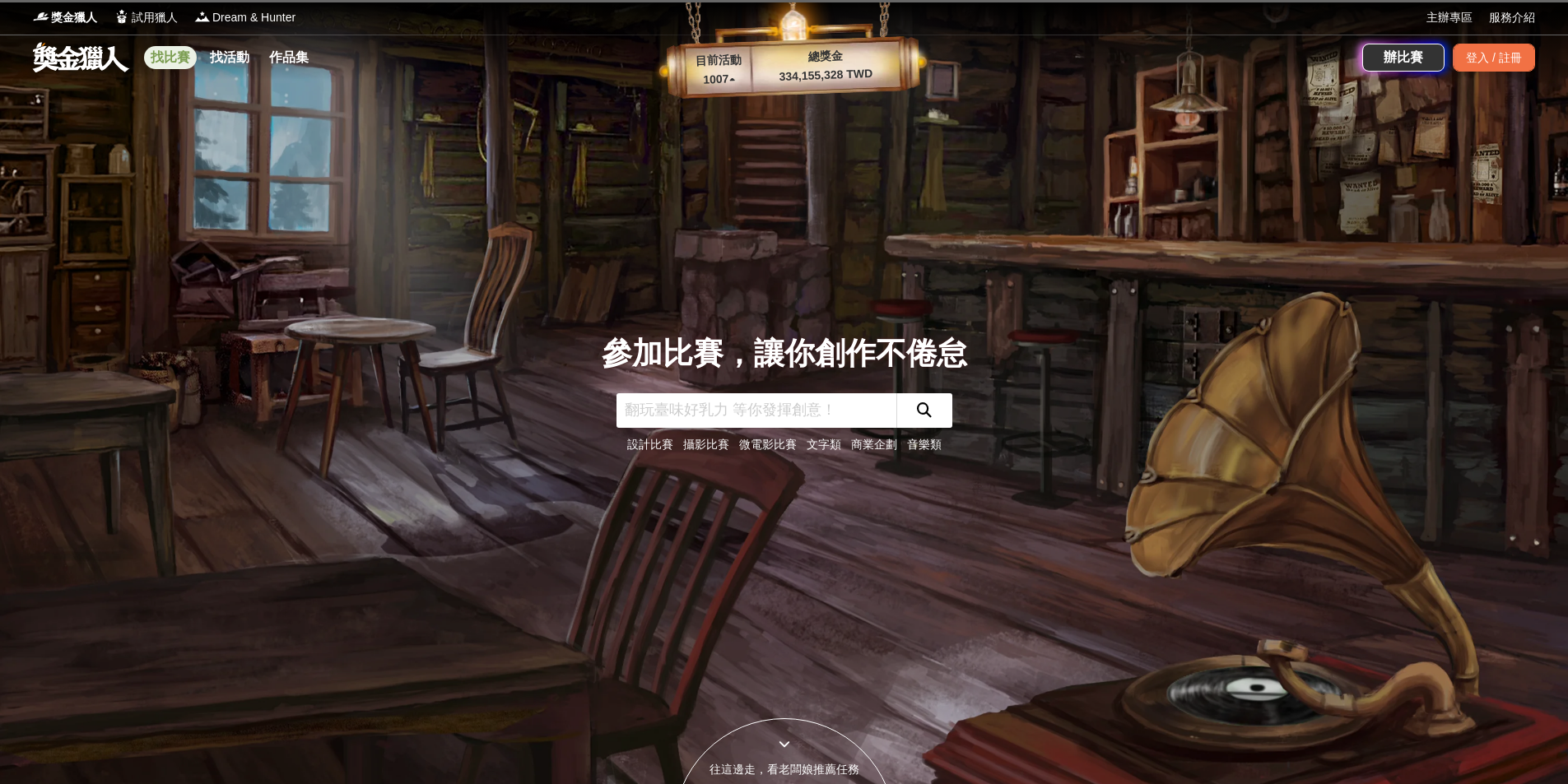
click at [183, 51] on link "找比賽" at bounding box center [170, 57] width 53 height 23
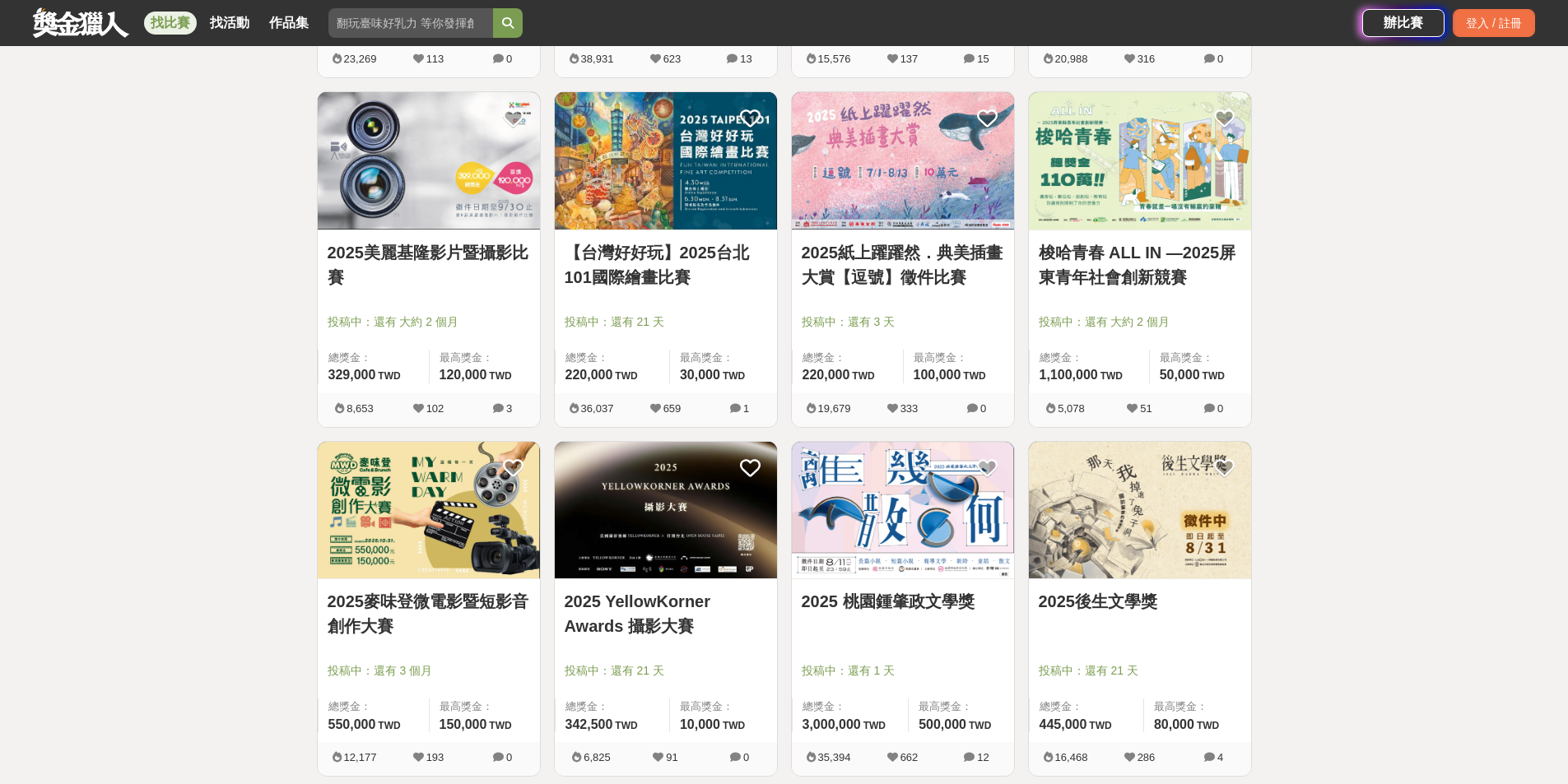
scroll to position [1810, 0]
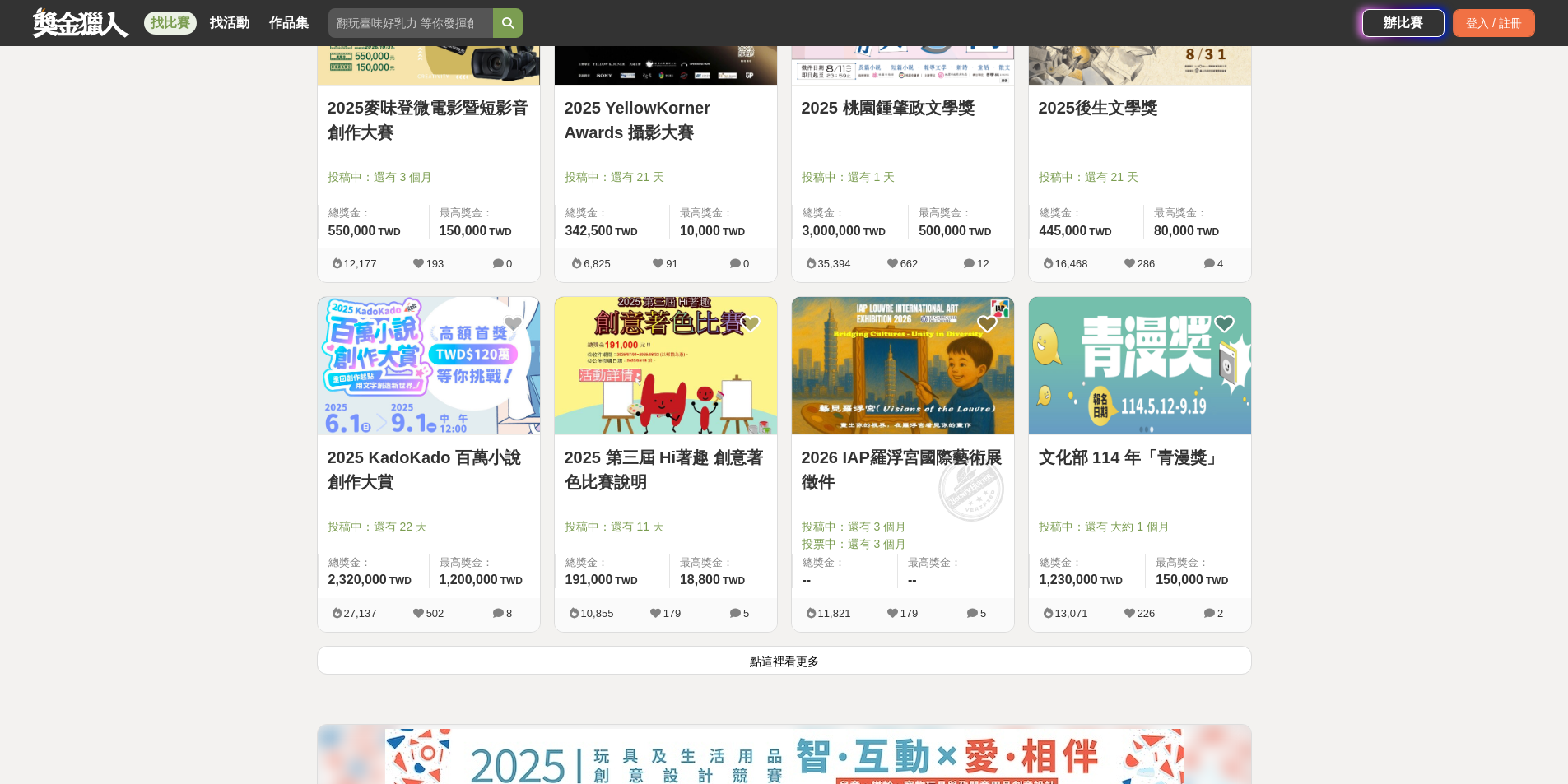
click at [1186, 651] on button "點這裡看更多" at bounding box center [784, 660] width 935 height 29
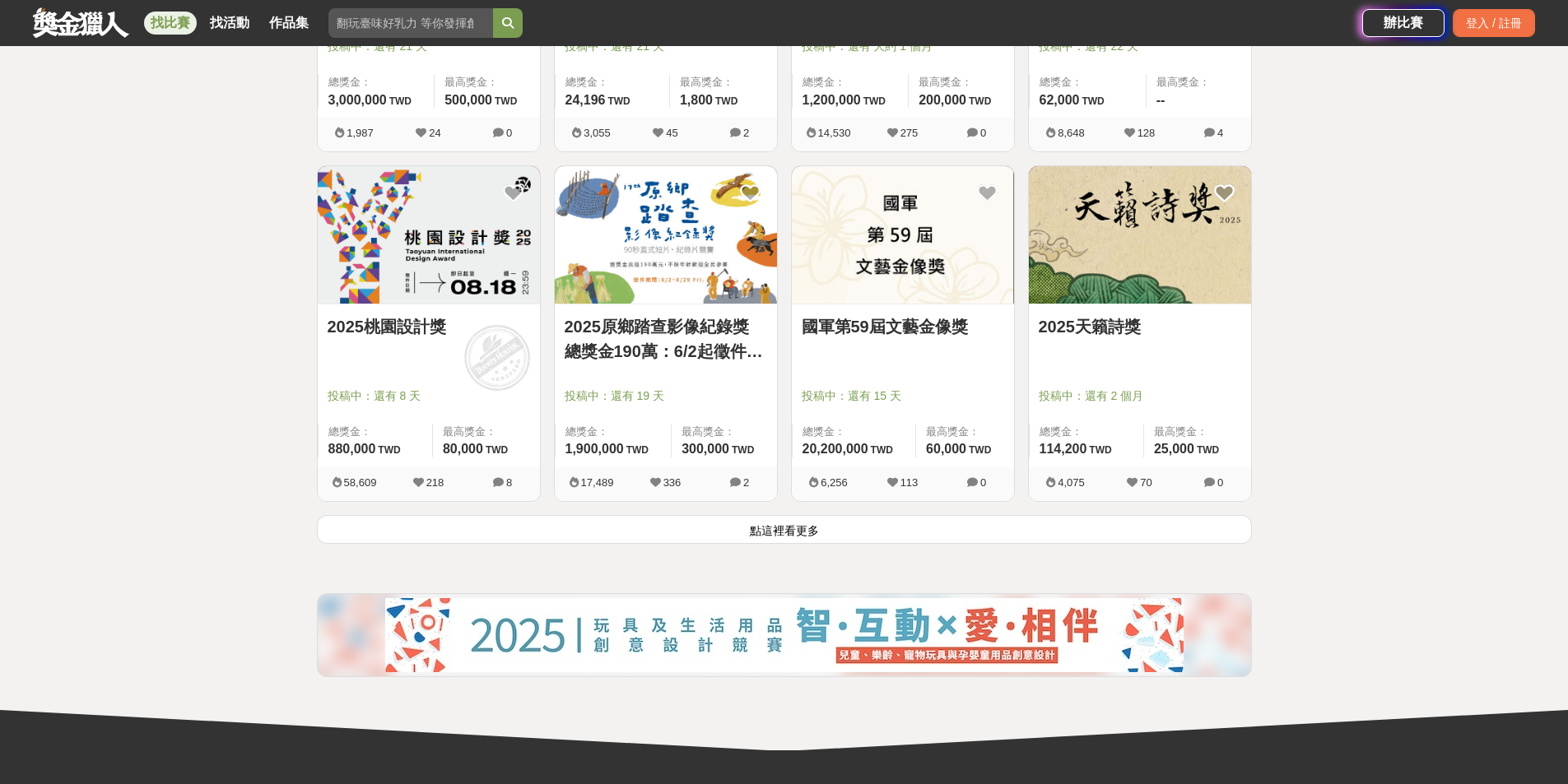
scroll to position [4063, 0]
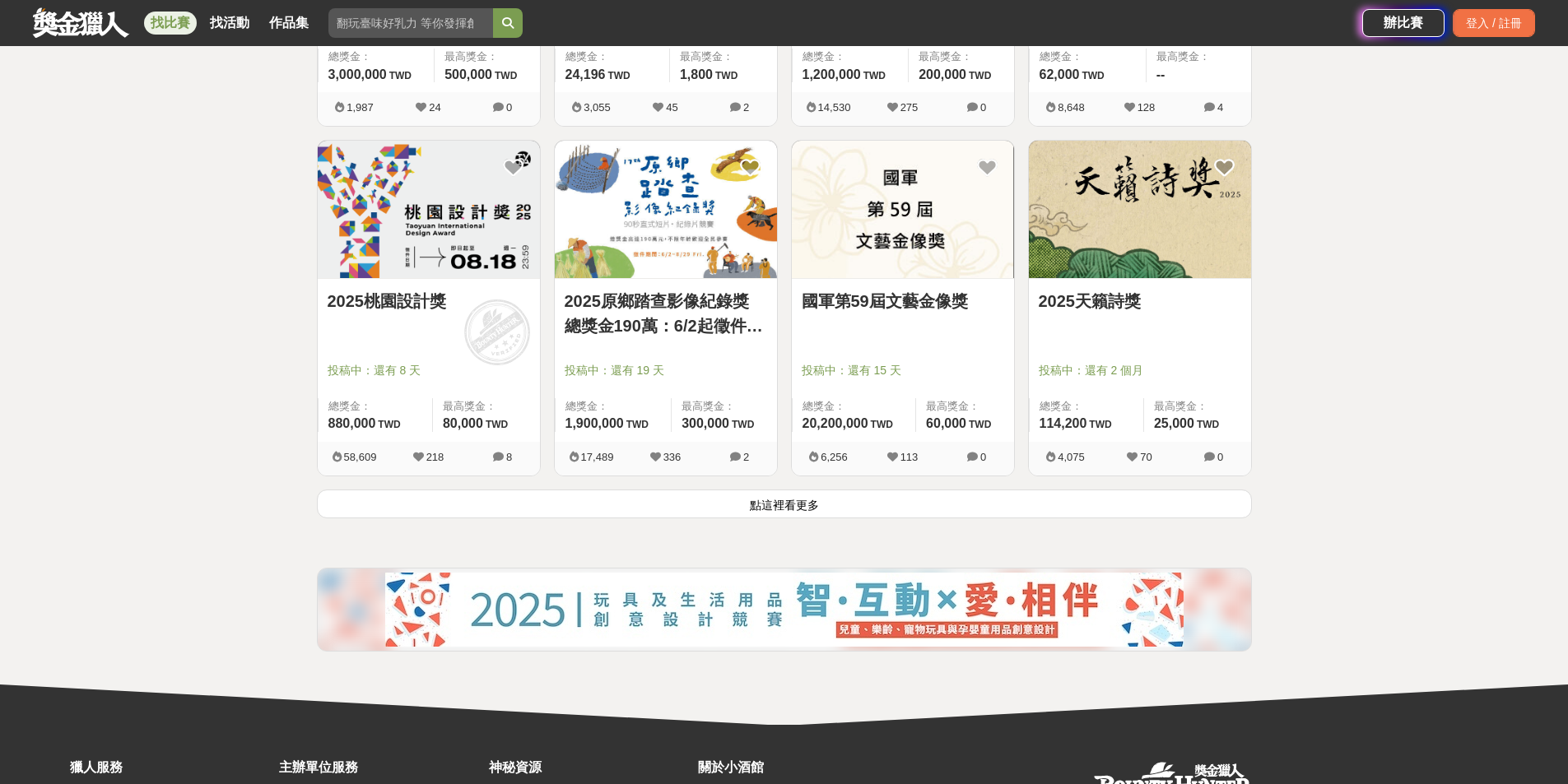
click at [1128, 501] on button "點這裡看更多" at bounding box center [784, 504] width 935 height 29
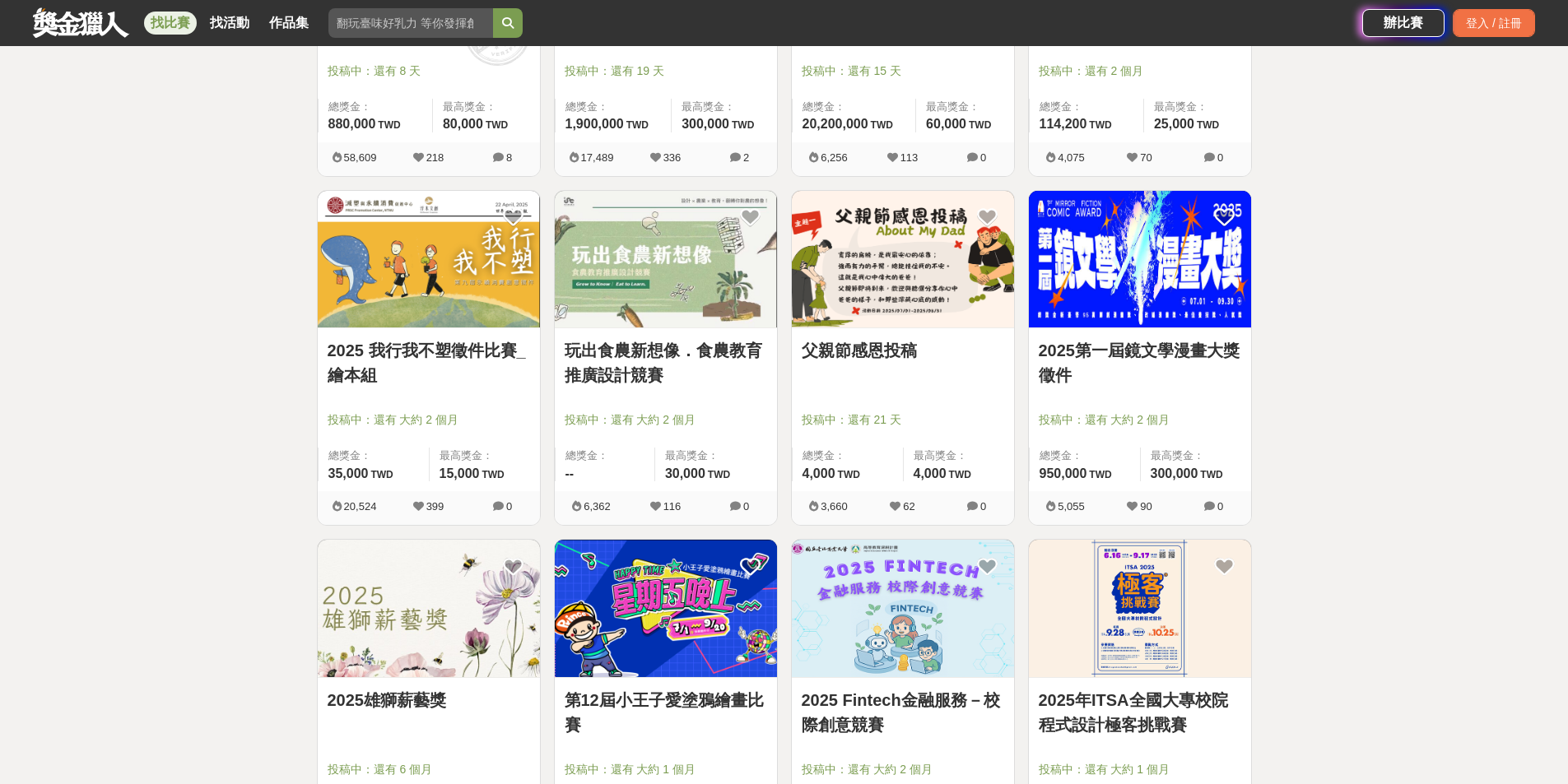
scroll to position [4392, 0]
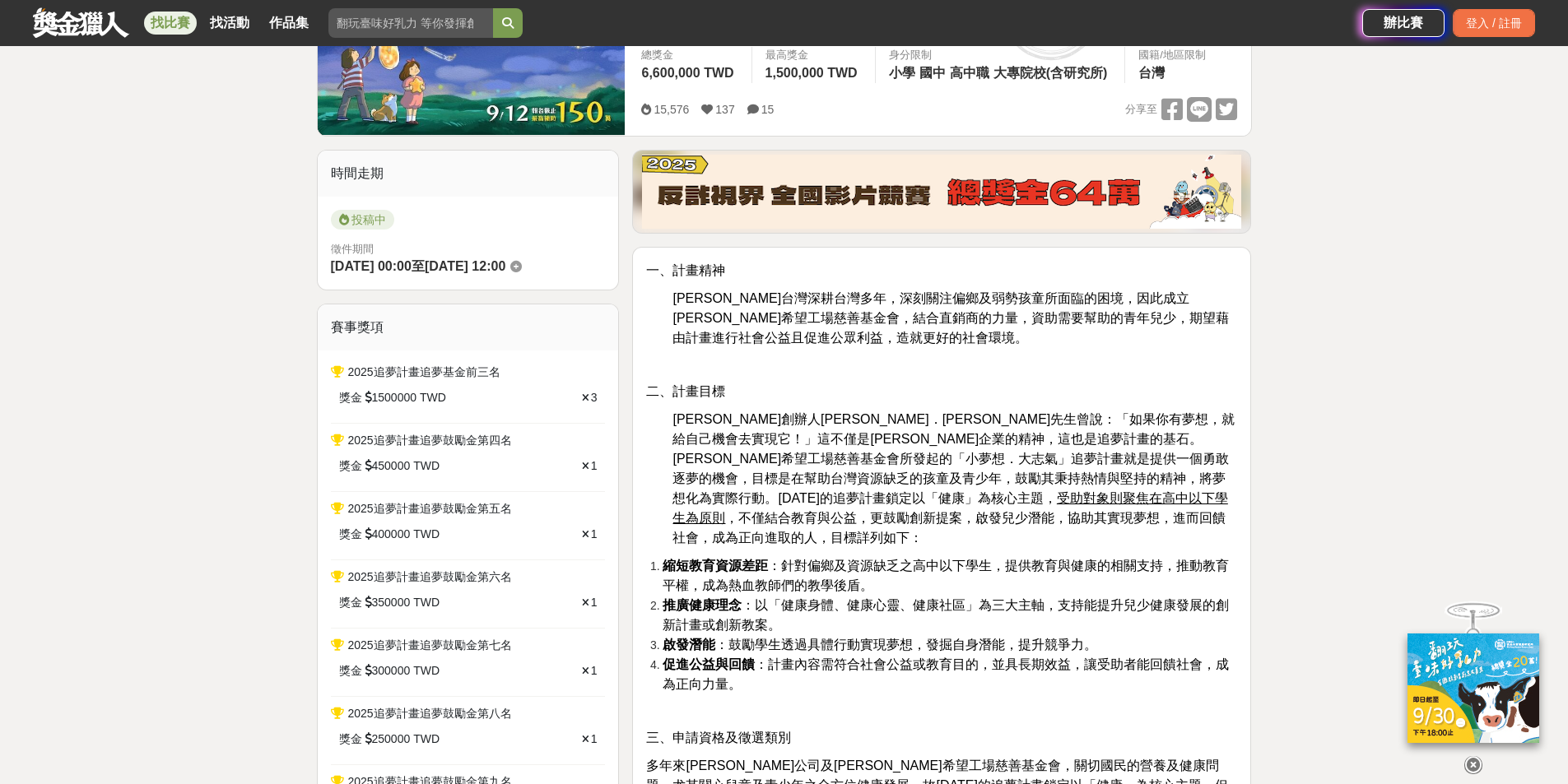
scroll to position [82, 0]
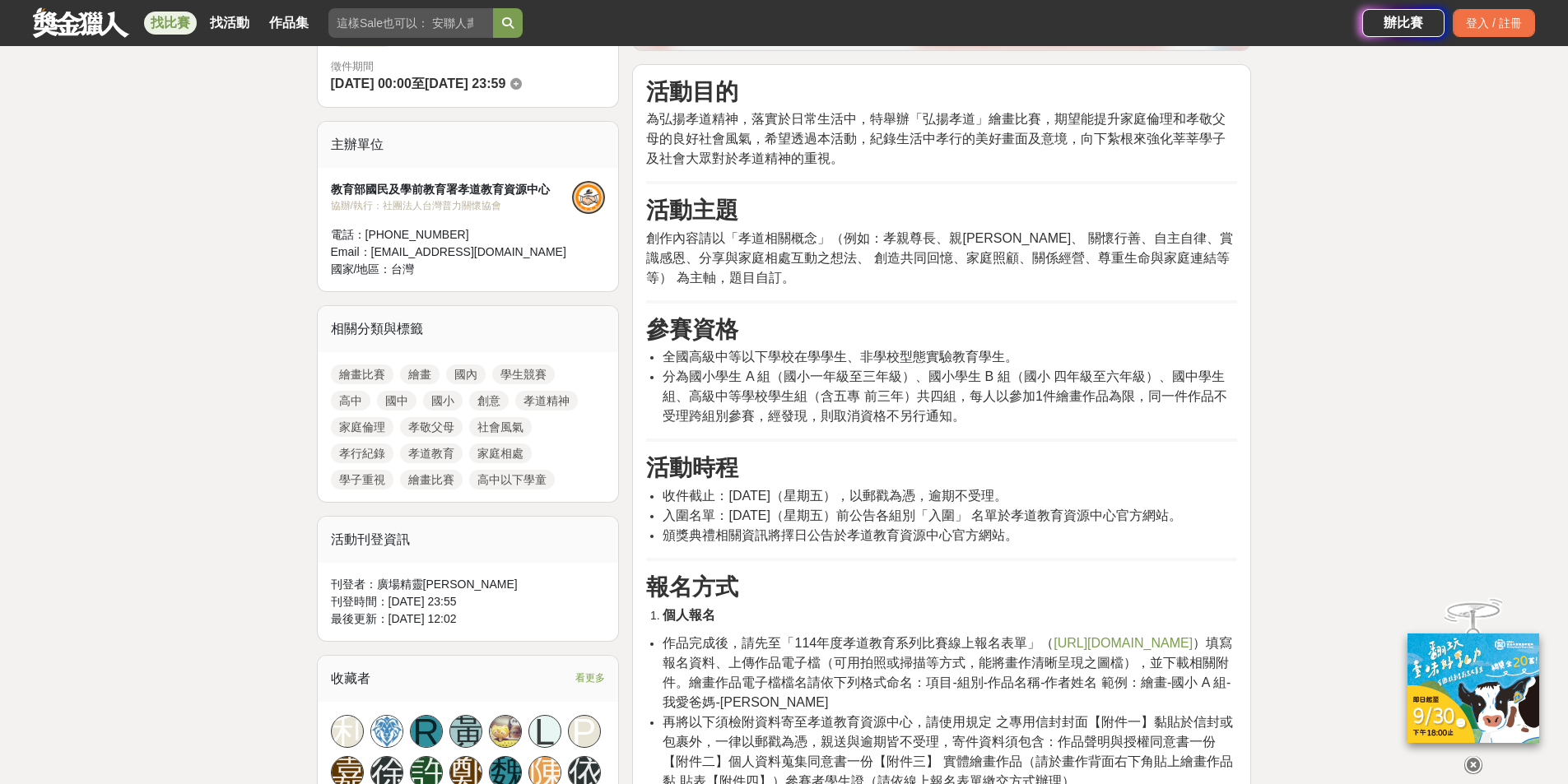
scroll to position [494, 0]
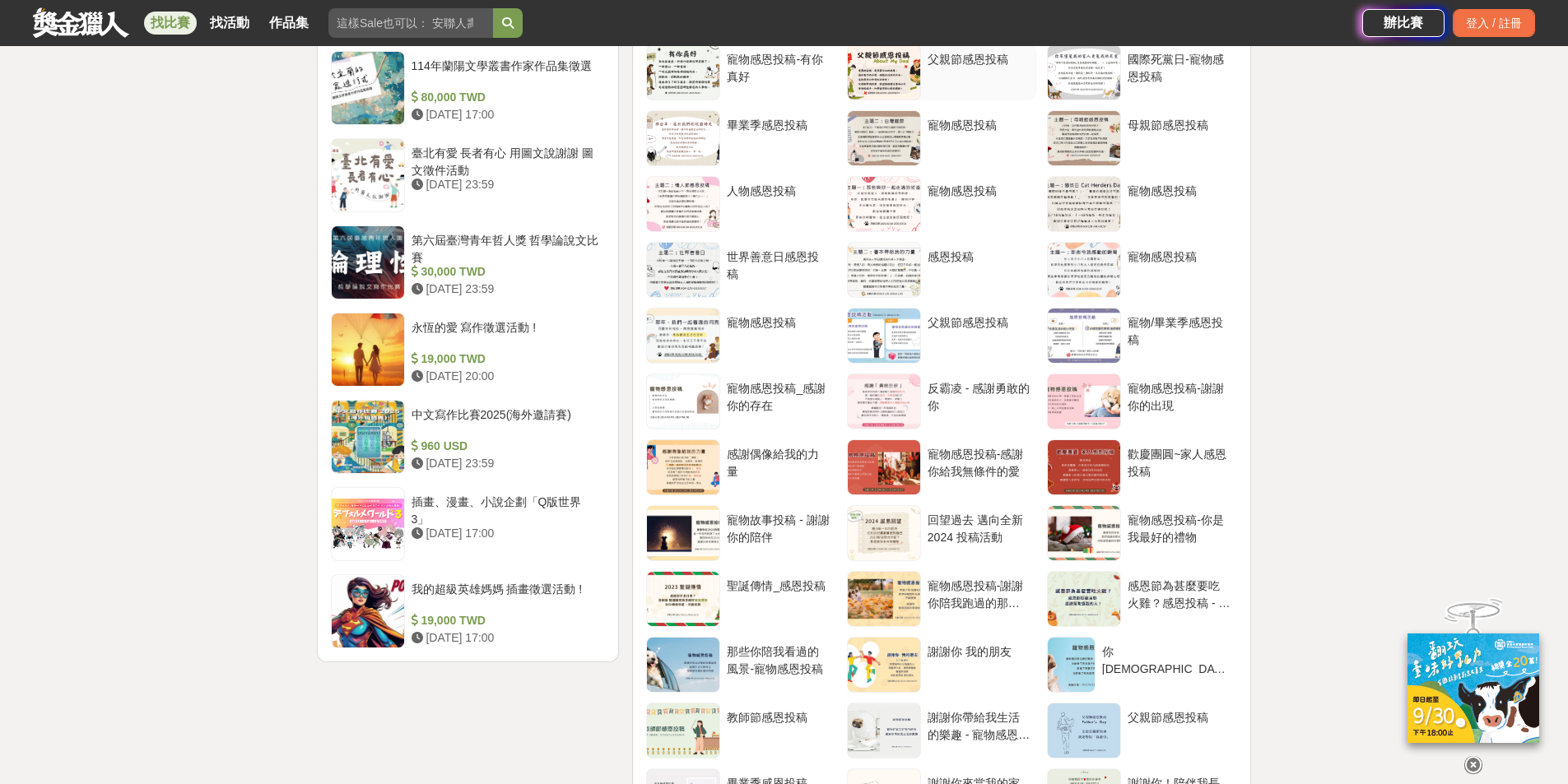
scroll to position [2057, 0]
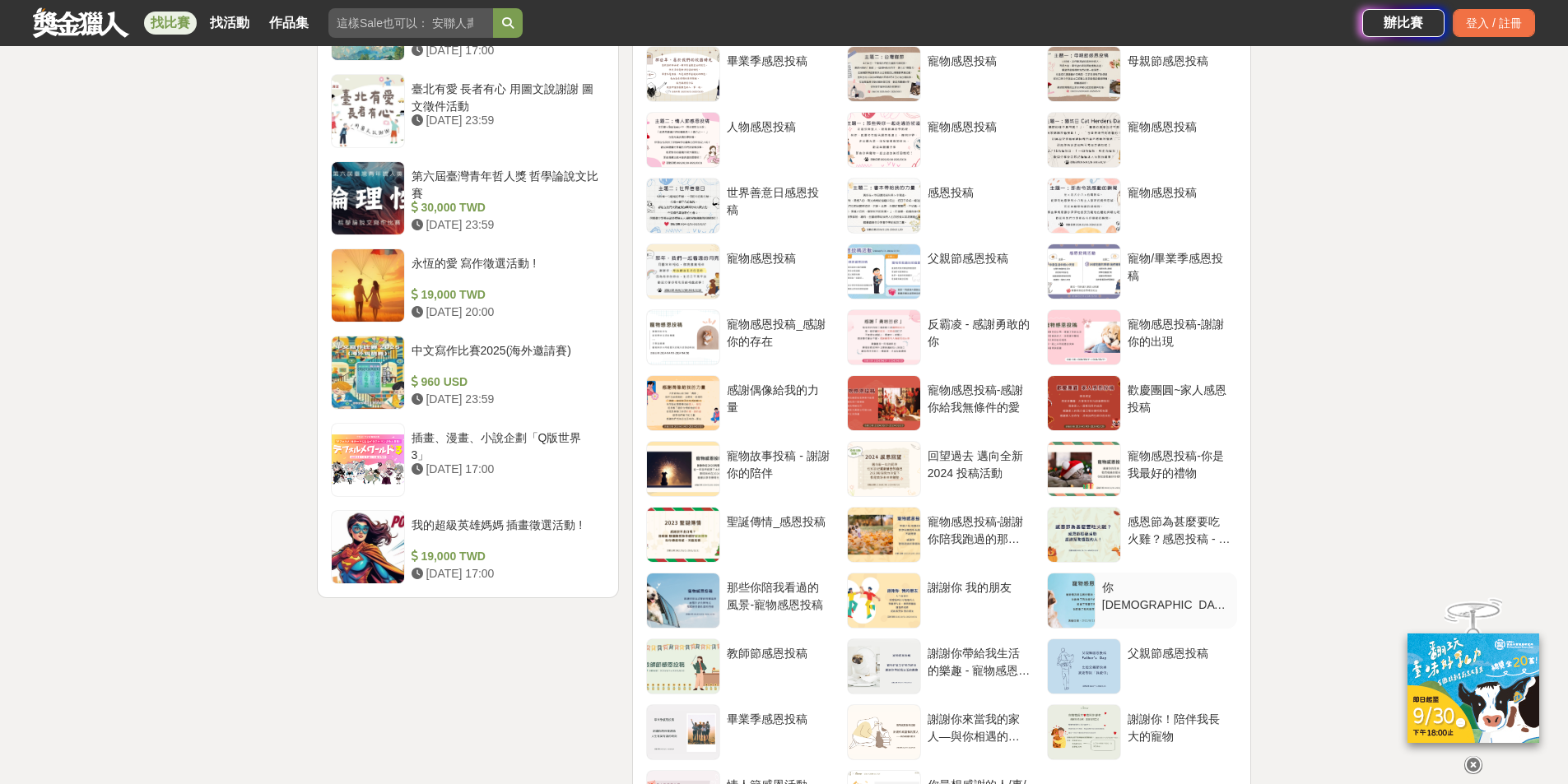
click at [1095, 607] on div at bounding box center [1071, 600] width 47 height 55
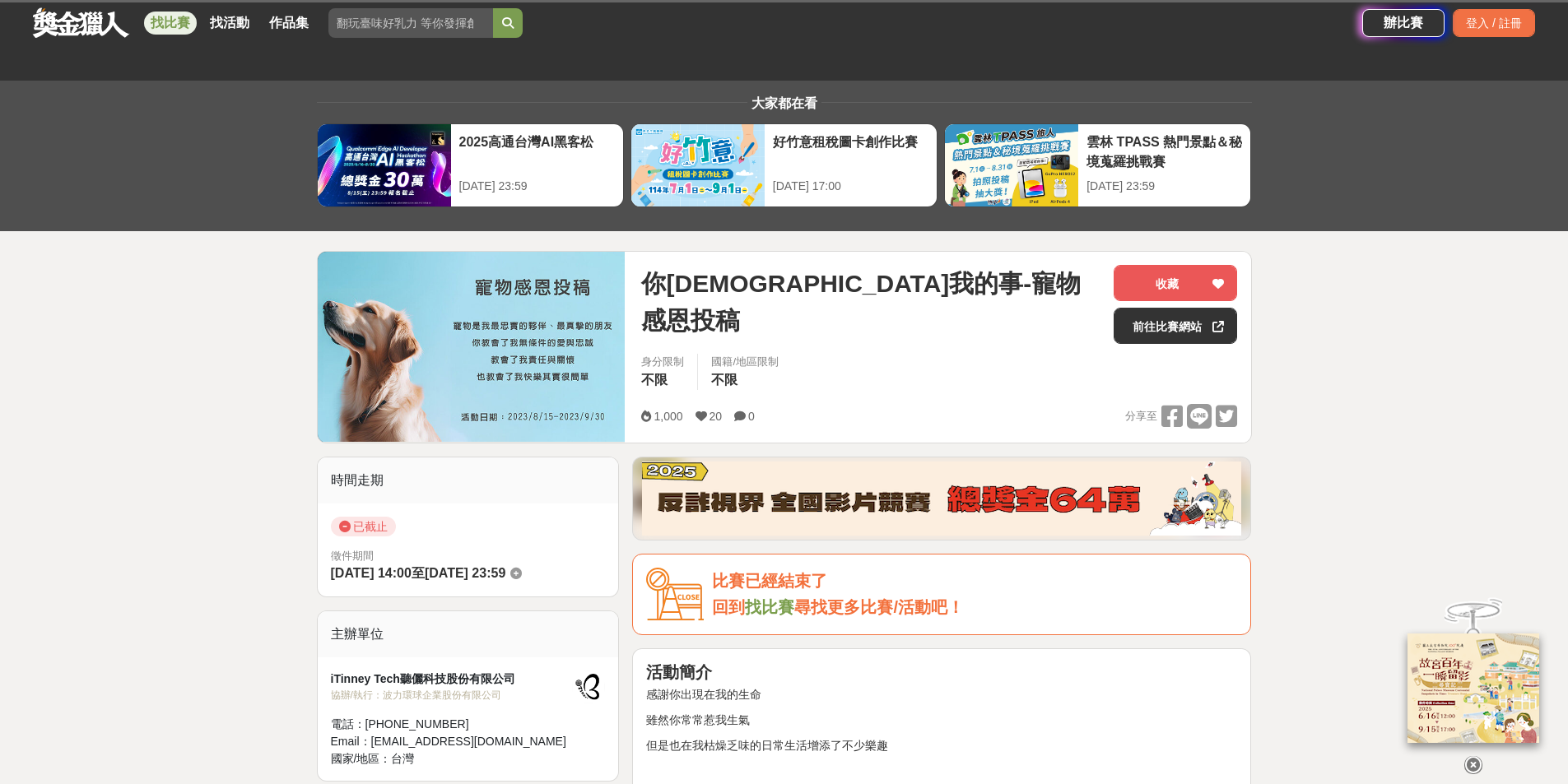
scroll to position [329, 0]
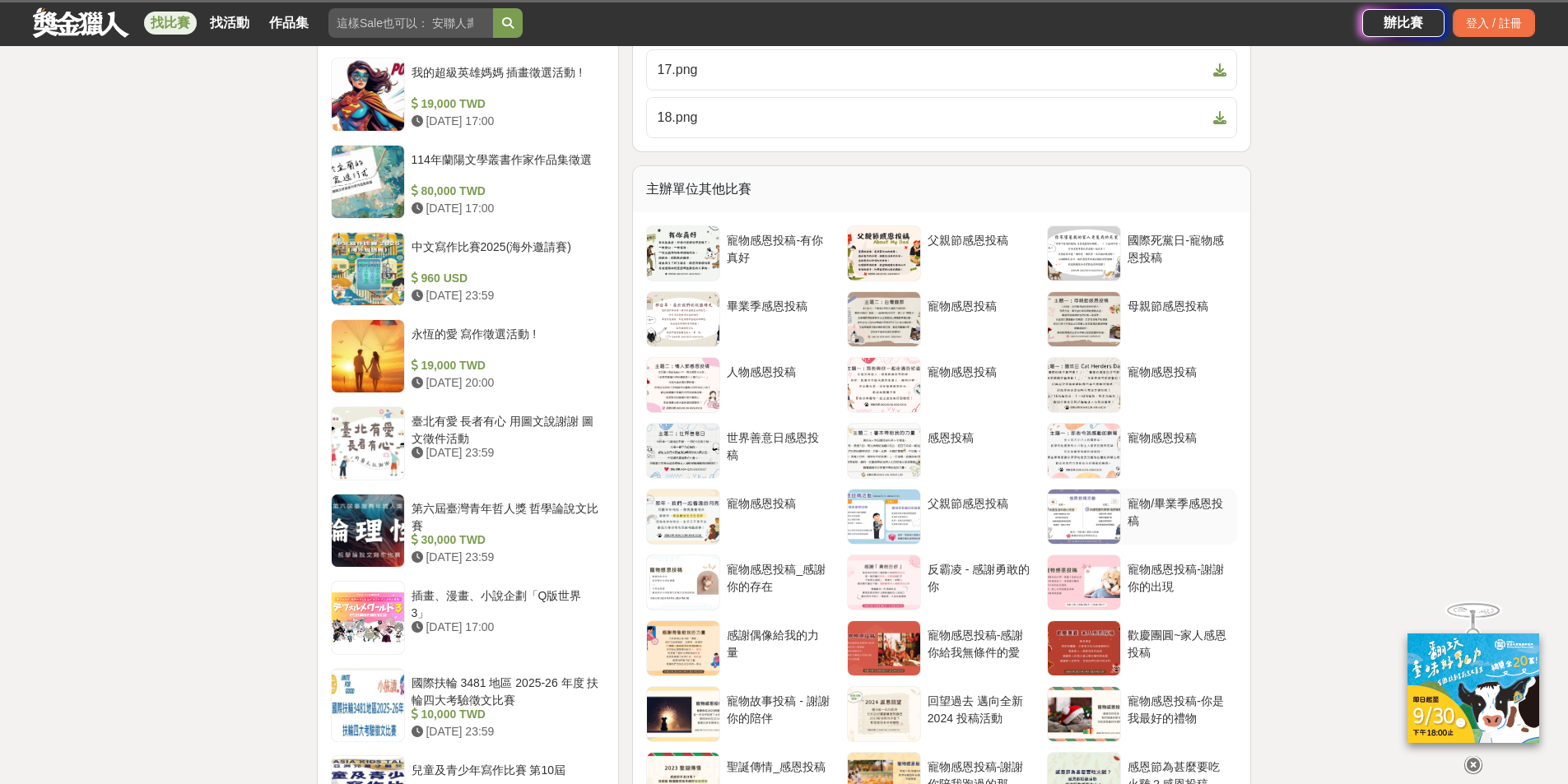
scroll to position [2057, 0]
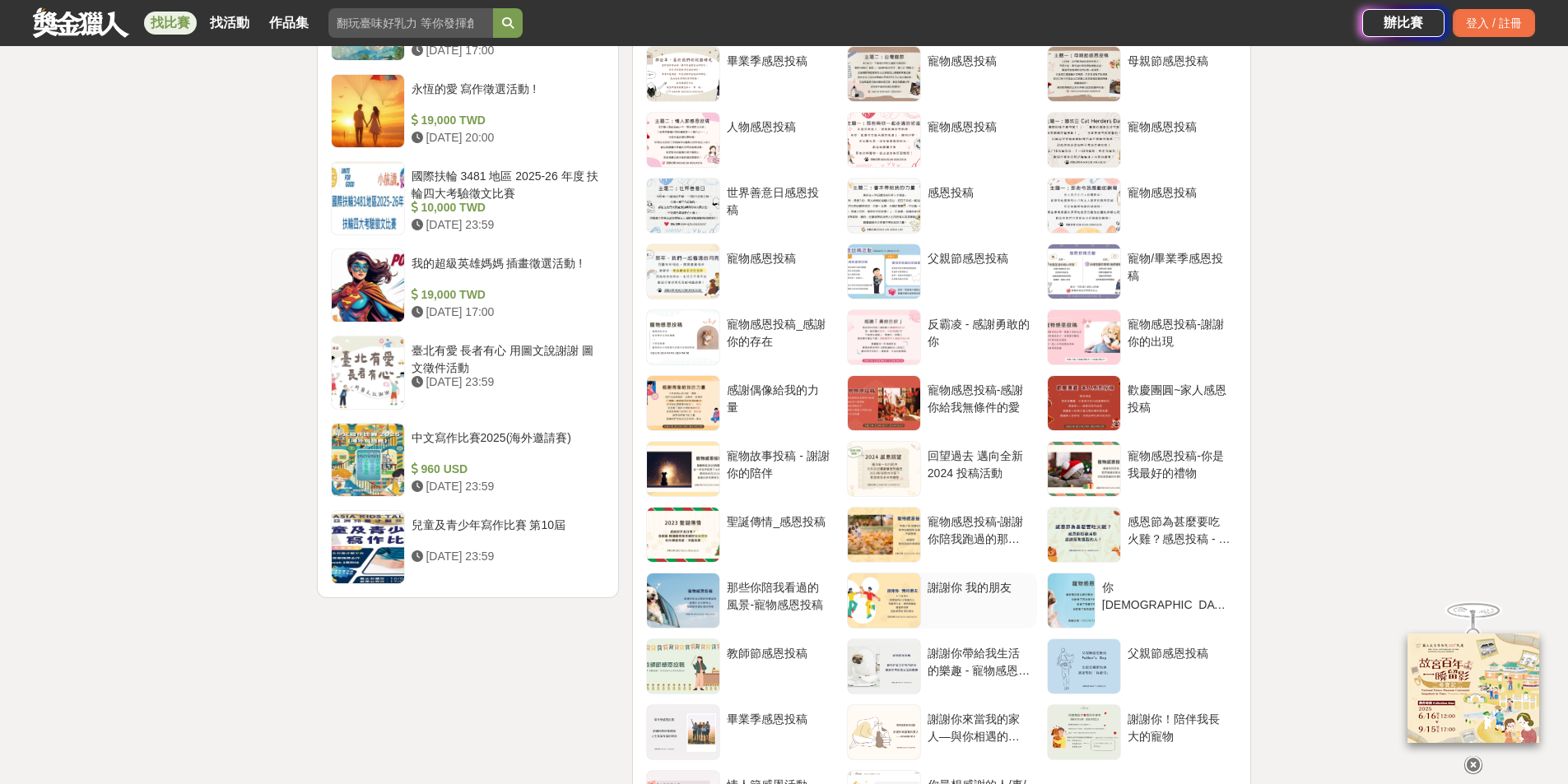
click at [972, 610] on div "謝謝你 我的朋友" at bounding box center [979, 594] width 103 height 31
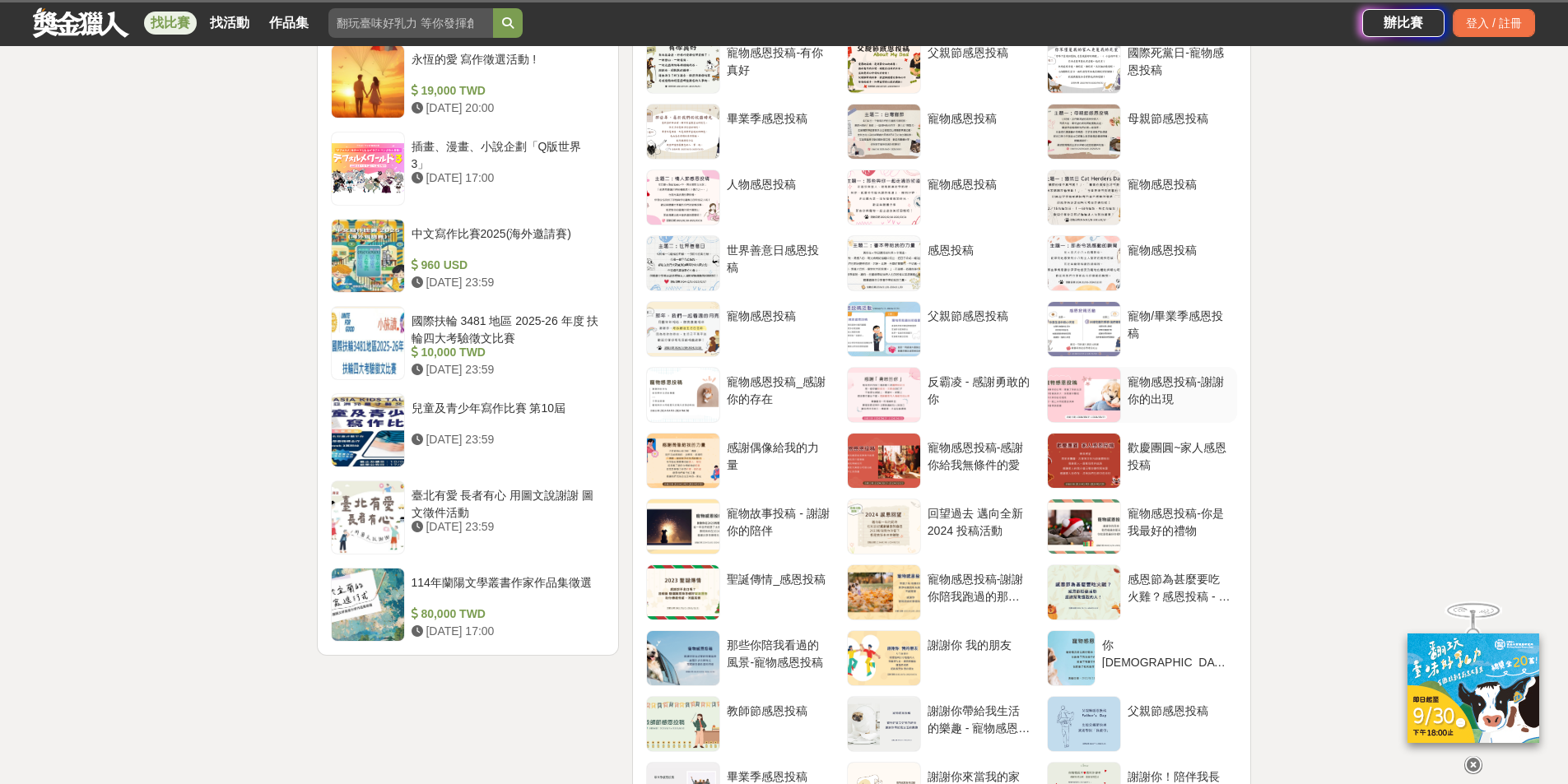
scroll to position [2057, 0]
